Goal: Navigation & Orientation: Understand site structure

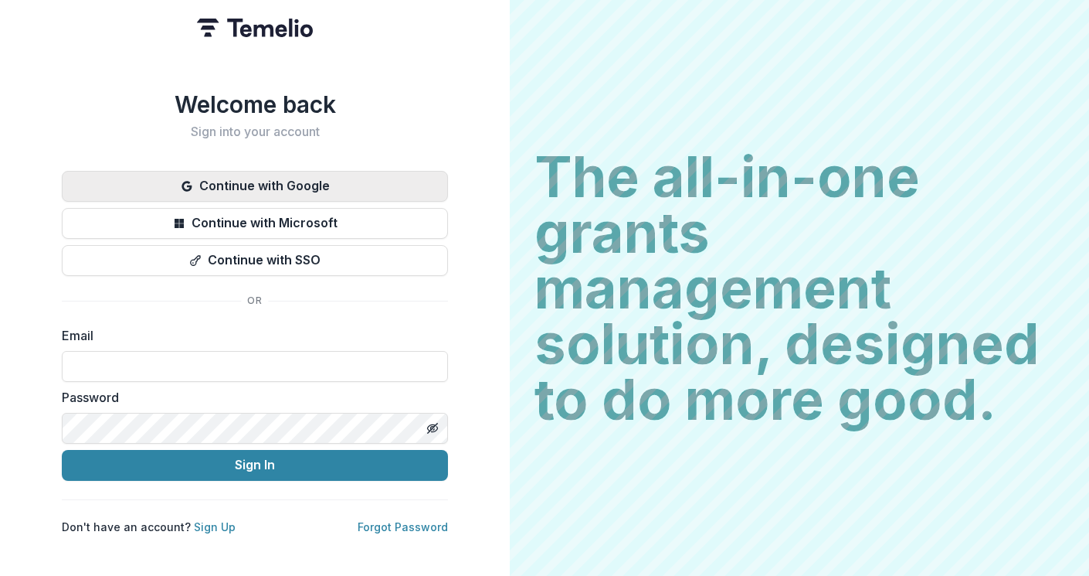
click at [365, 180] on button "Continue with Google" at bounding box center [255, 186] width 386 height 31
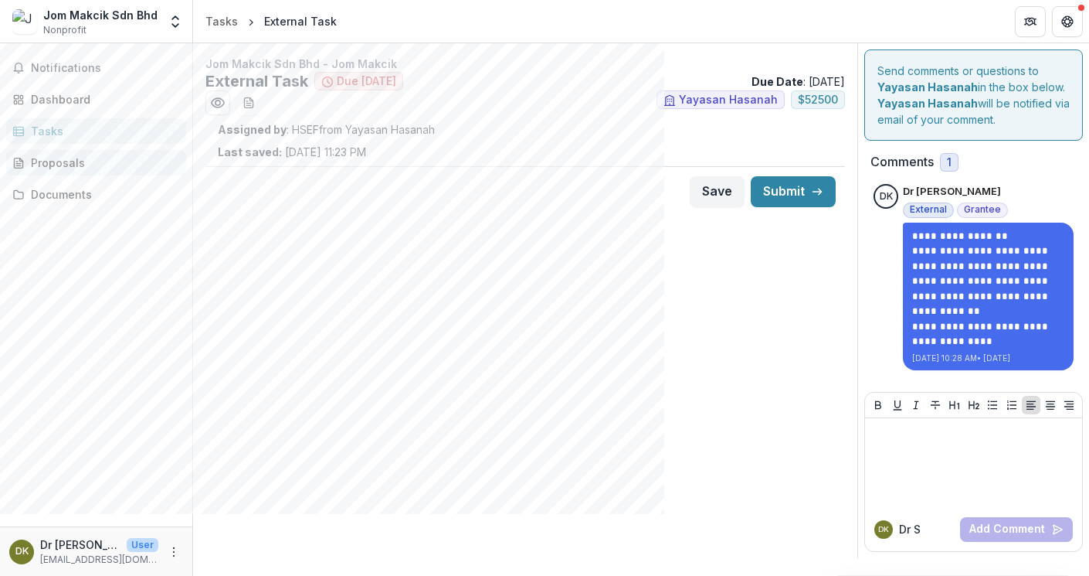
click at [91, 158] on div "Proposals" at bounding box center [102, 163] width 143 height 16
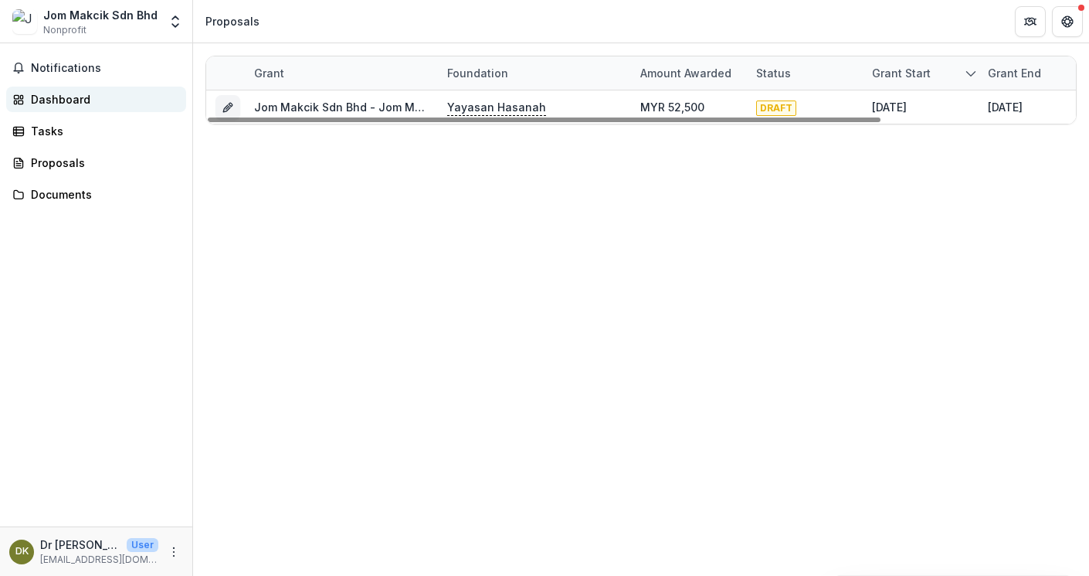
click at [96, 98] on div "Dashboard" at bounding box center [102, 99] width 143 height 16
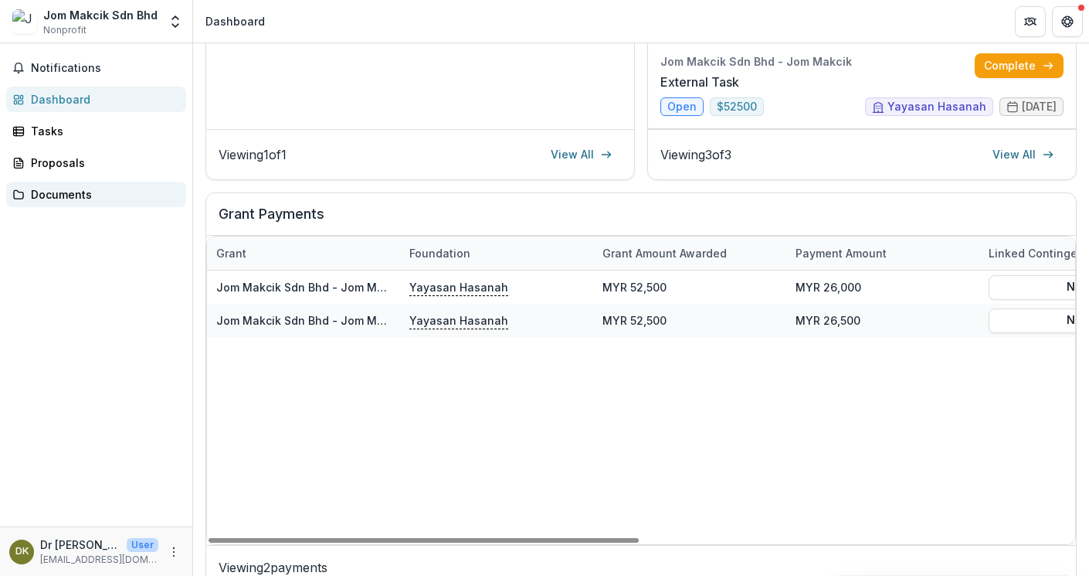
click at [142, 199] on div "Documents" at bounding box center [102, 194] width 143 height 16
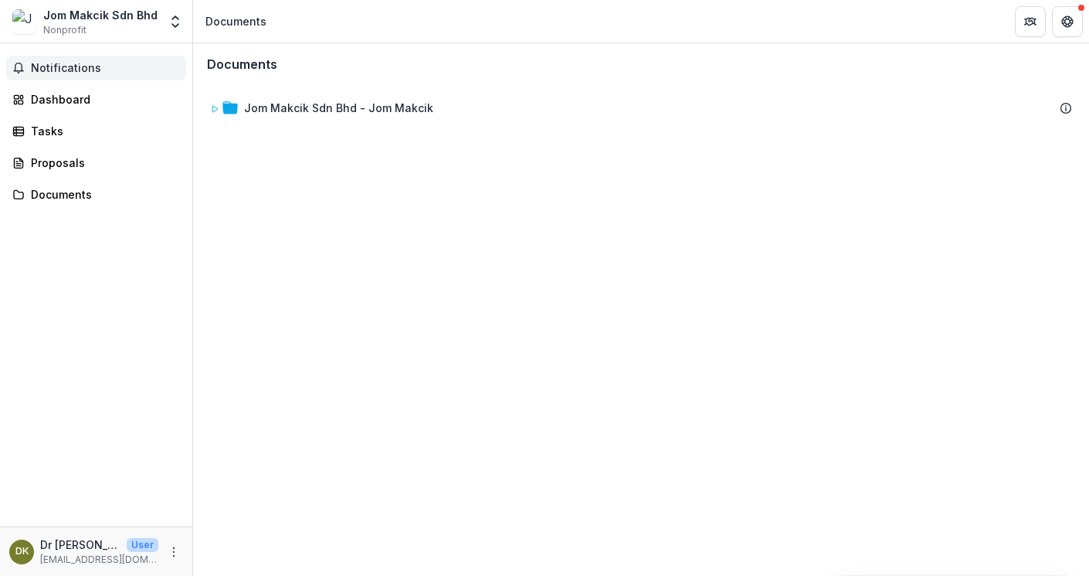
click at [98, 66] on span "Notifications" at bounding box center [105, 68] width 149 height 13
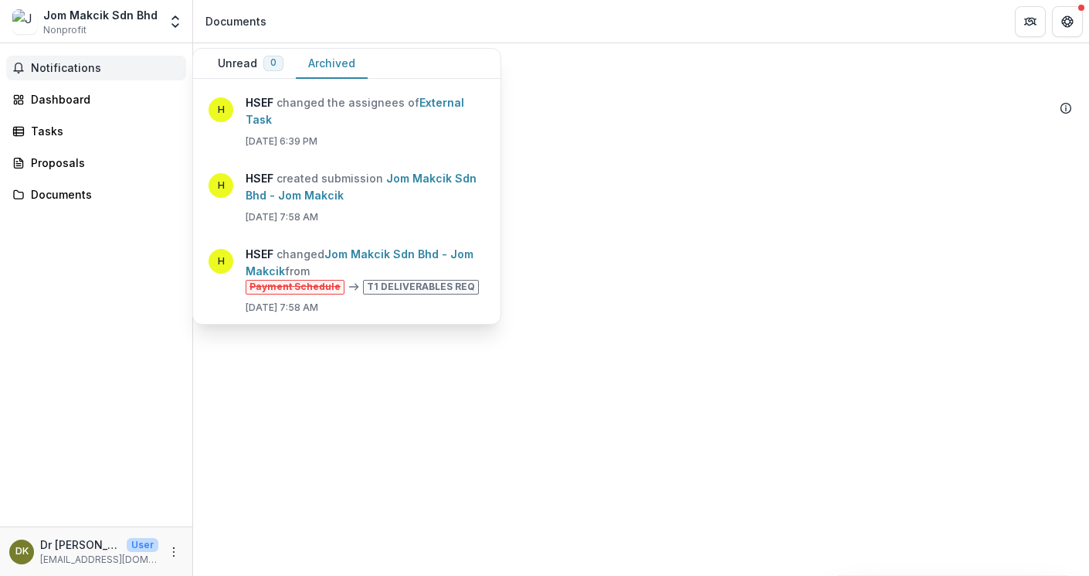
click at [338, 60] on button "Archived" at bounding box center [332, 64] width 72 height 30
click at [102, 86] on div "Notifications Unread 0 Archived You don't have any unread notifications We'll n…" at bounding box center [96, 284] width 192 height 483
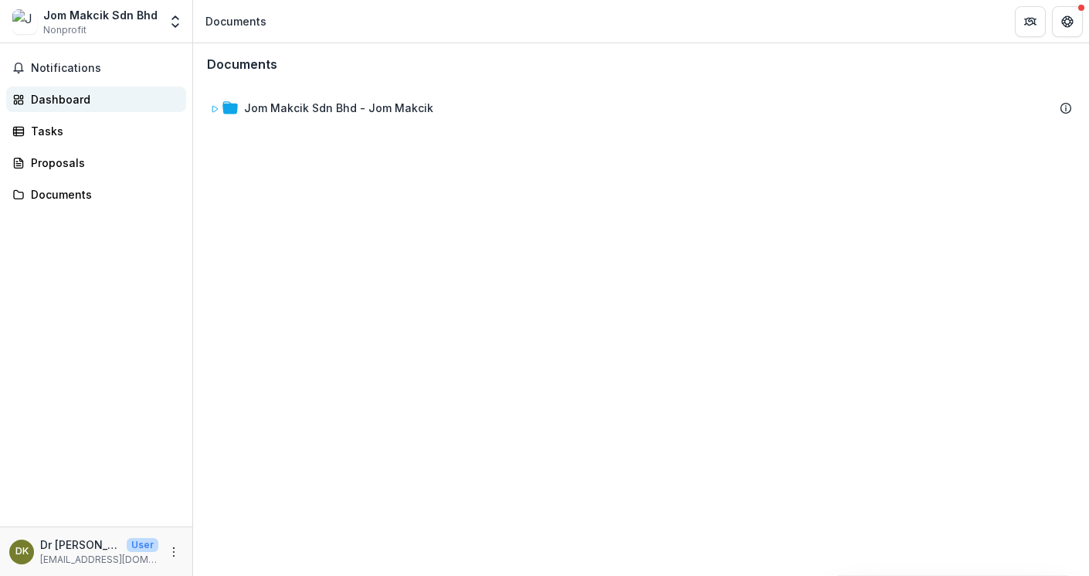
click at [92, 101] on div "Dashboard" at bounding box center [102, 99] width 143 height 16
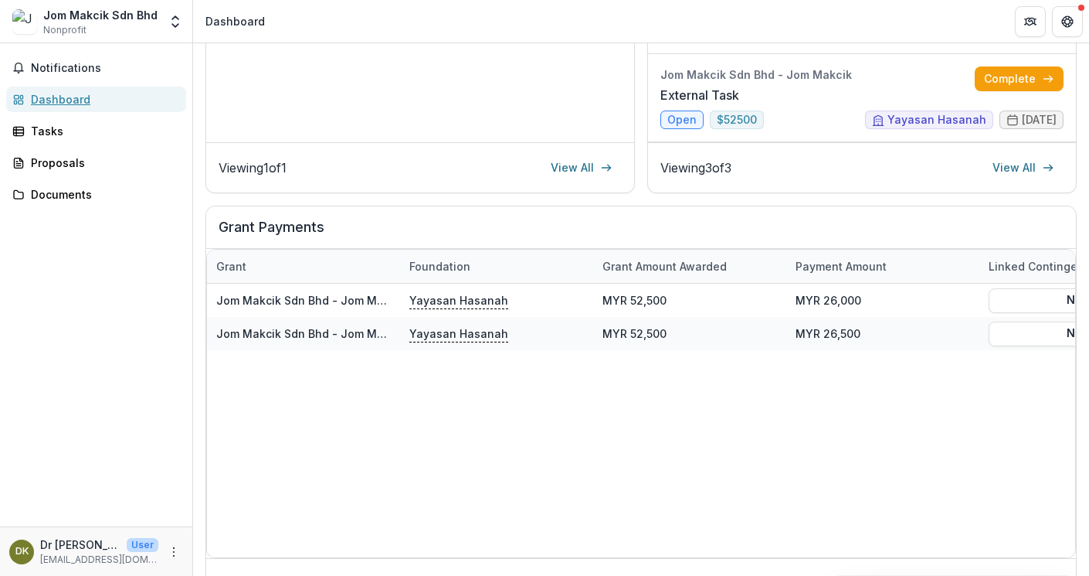
scroll to position [416, 0]
